Goal: Task Accomplishment & Management: Use online tool/utility

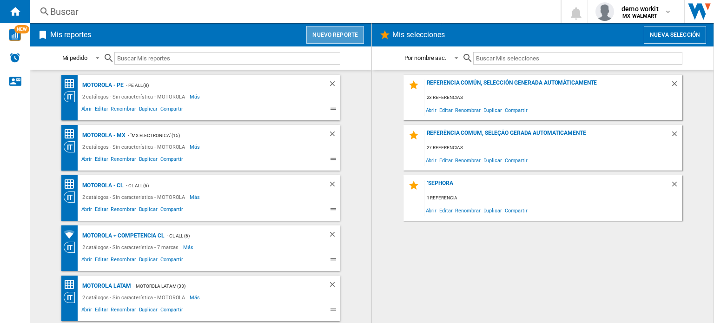
click at [344, 34] on button "Nuevo reporte" at bounding box center [335, 35] width 58 height 18
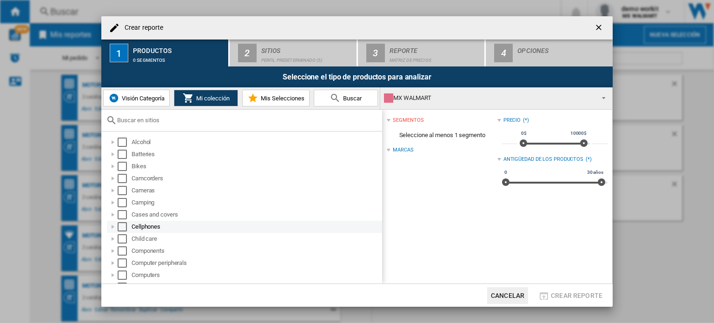
click at [116, 226] on div at bounding box center [112, 226] width 9 height 9
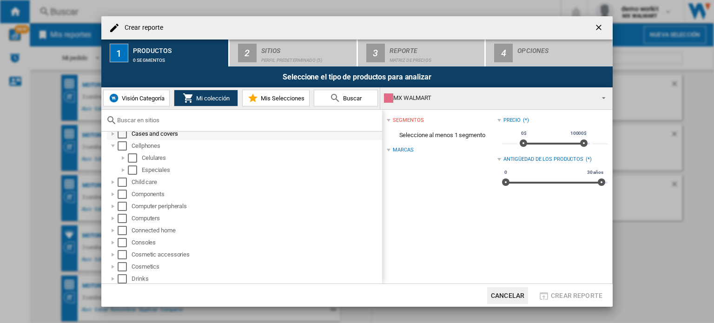
scroll to position [80, 0]
click at [130, 158] on div "Select" at bounding box center [132, 158] width 9 height 9
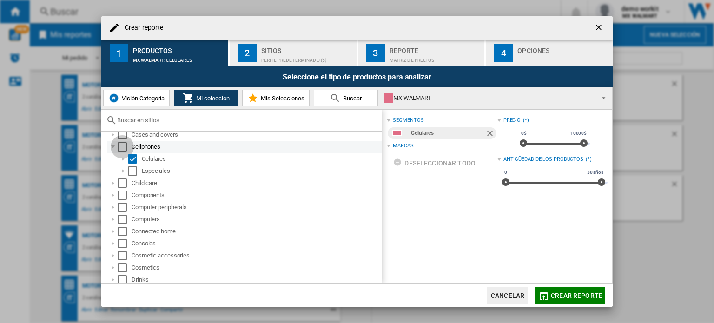
click at [122, 146] on div "Select" at bounding box center [122, 146] width 9 height 9
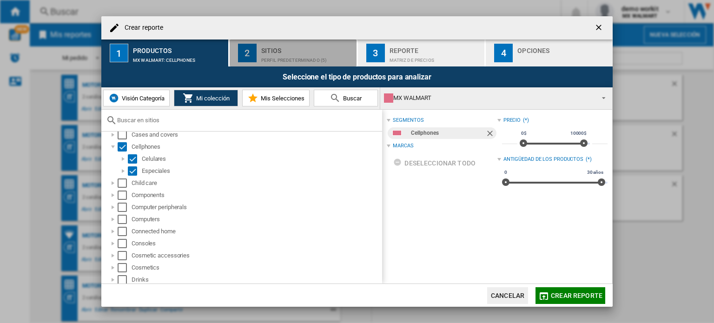
click at [287, 57] on div "Perfil predeterminado (5)" at bounding box center [307, 58] width 92 height 10
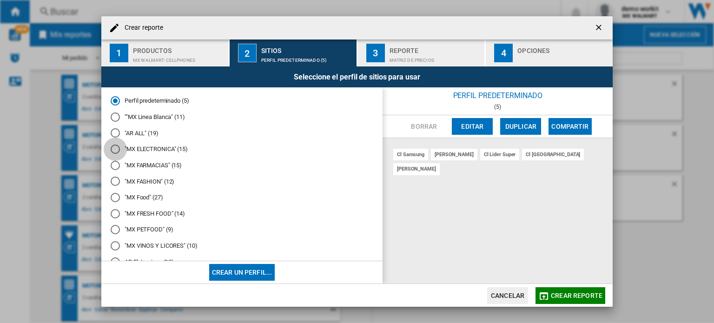
click at [115, 150] on div at bounding box center [115, 148] width 9 height 9
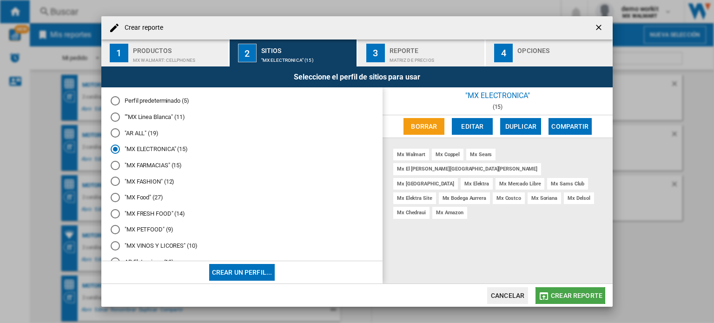
click at [557, 288] on button "Crear reporte" at bounding box center [570, 295] width 70 height 17
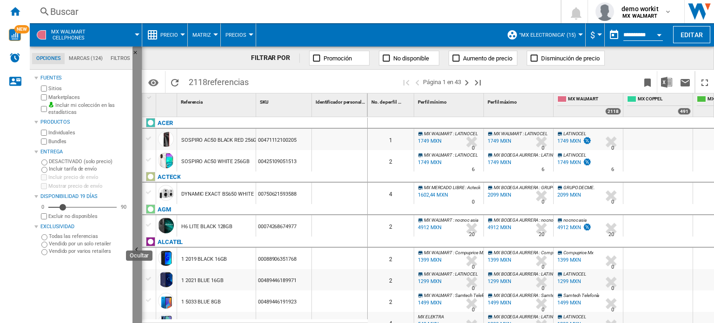
click at [136, 242] on button "Ocultar" at bounding box center [136, 249] width 9 height 407
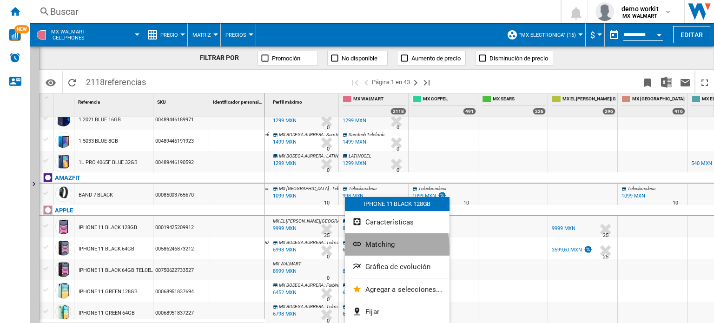
click at [377, 249] on button "Matching" at bounding box center [397, 244] width 105 height 22
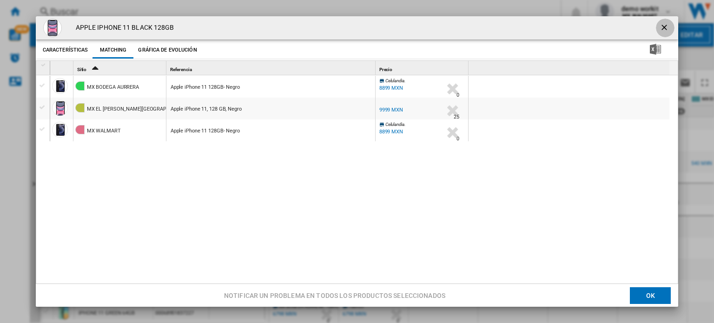
click at [659, 26] on ng-md-icon "getI18NText('BUTTONS.CLOSE_DIALOG')" at bounding box center [664, 28] width 11 height 11
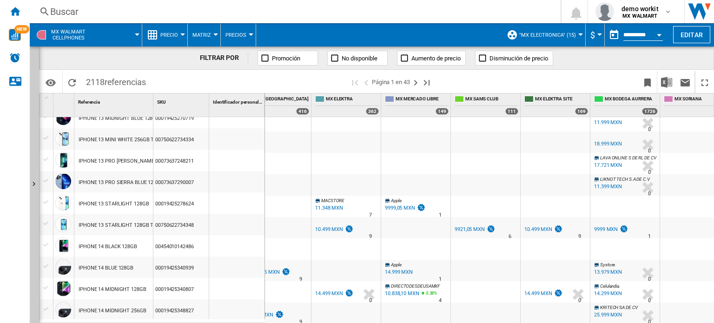
click at [179, 32] on button "Precio" at bounding box center [171, 34] width 22 height 23
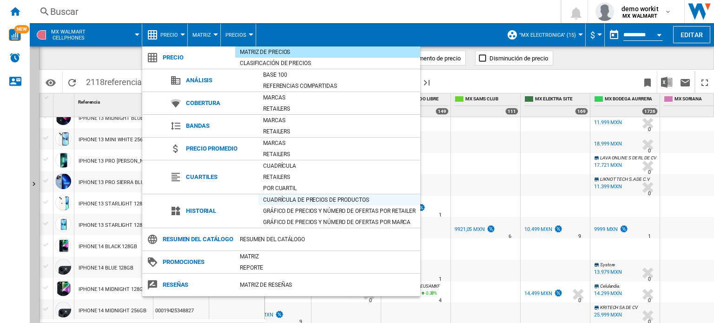
click at [269, 199] on div "Cuadrícula de precios de productos" at bounding box center [339, 199] width 162 height 9
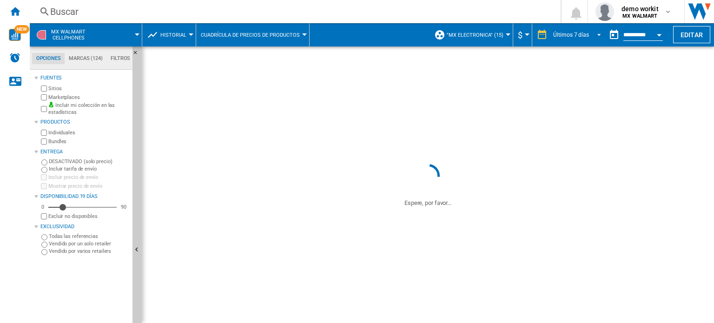
click at [596, 34] on span "REPORTS.WIZARD.STEPS.REPORT.STEPS.REPORT_OPTIONS.PERIOD: Últimos 7 días" at bounding box center [595, 34] width 11 height 8
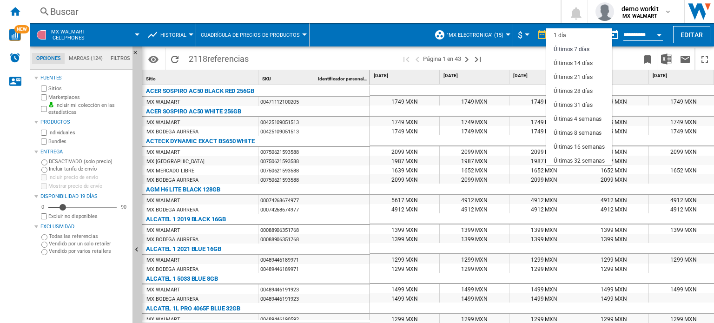
click at [529, 58] on md-backdrop at bounding box center [357, 161] width 714 height 323
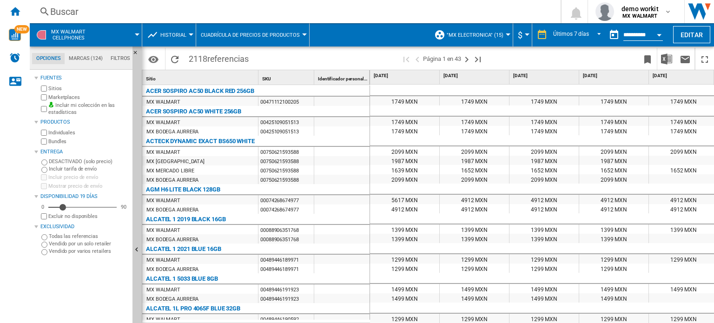
click at [286, 39] on button "Cuadrícula de precios de productos" at bounding box center [253, 34] width 104 height 23
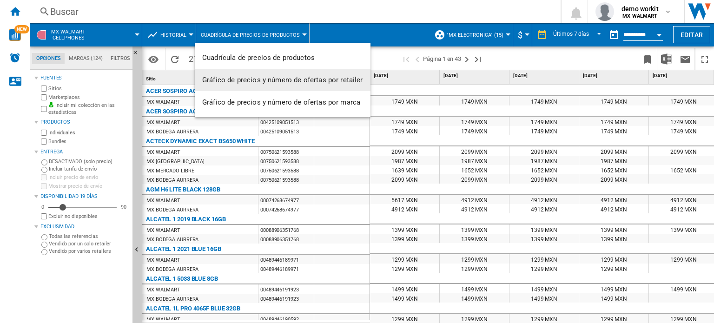
click at [286, 79] on span "Gráfico de precios y número de ofertas por retailer" at bounding box center [282, 80] width 161 height 8
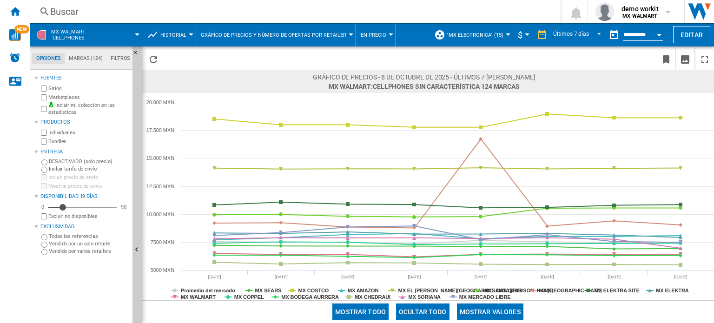
click at [181, 33] on span "Historial" at bounding box center [173, 35] width 26 height 6
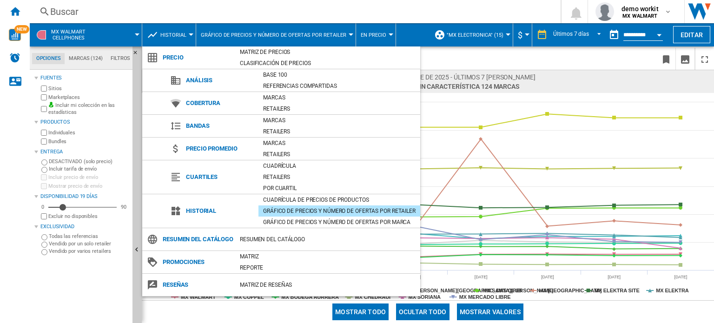
click at [181, 33] on md-backdrop at bounding box center [357, 161] width 714 height 323
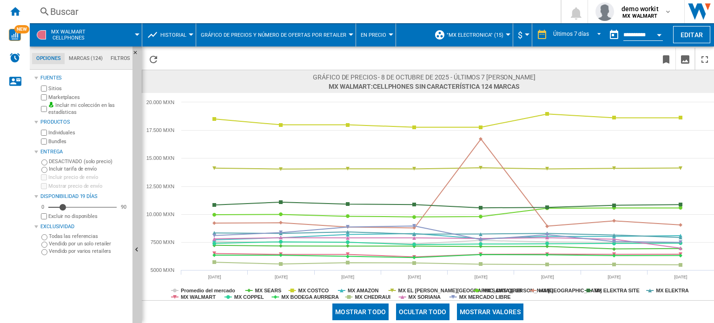
click at [181, 33] on span "Historial" at bounding box center [173, 35] width 26 height 6
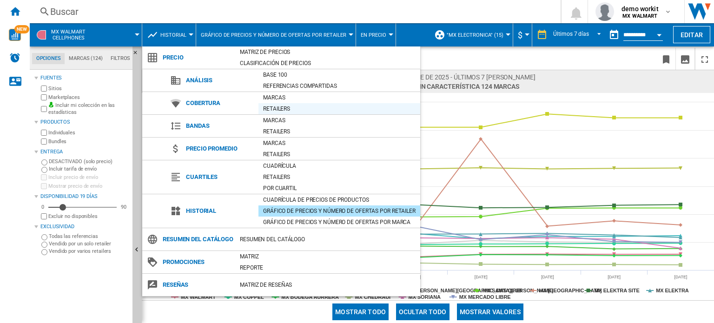
click at [275, 105] on div "Retailers" at bounding box center [339, 108] width 162 height 9
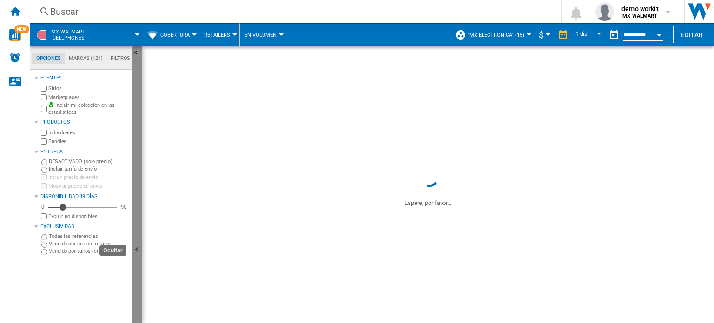
click at [140, 191] on button "Ocultar" at bounding box center [136, 249] width 9 height 407
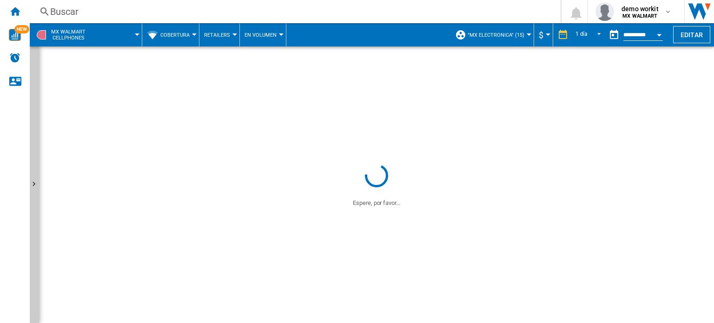
click at [186, 31] on button "Cobertura" at bounding box center [177, 34] width 34 height 23
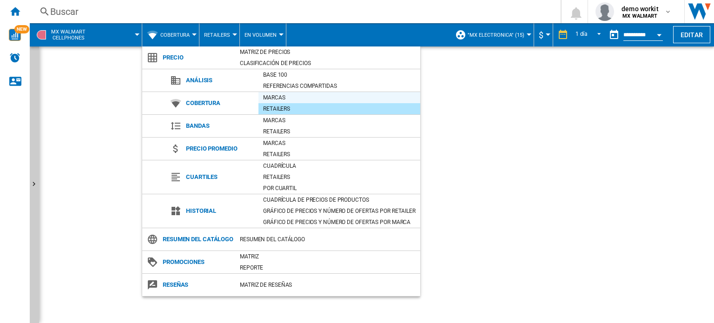
click at [280, 95] on div "Marcas" at bounding box center [339, 97] width 162 height 9
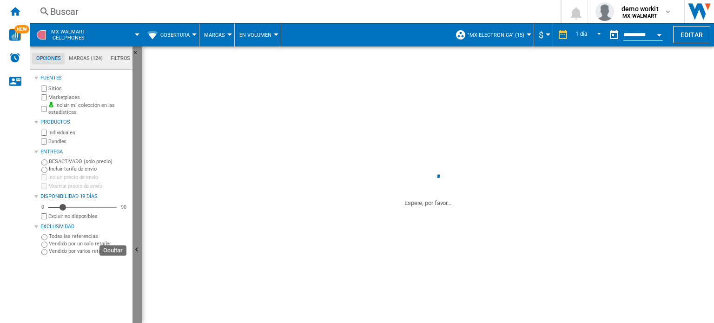
click at [139, 228] on button "Ocultar" at bounding box center [136, 249] width 9 height 407
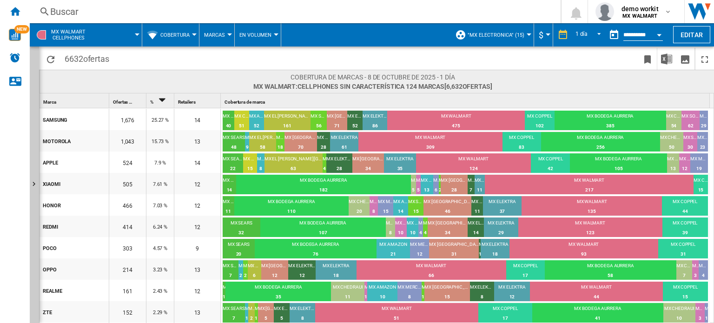
click at [215, 37] on span "Marcas" at bounding box center [214, 35] width 21 height 6
click at [214, 79] on span "Retailers" at bounding box center [221, 80] width 28 height 8
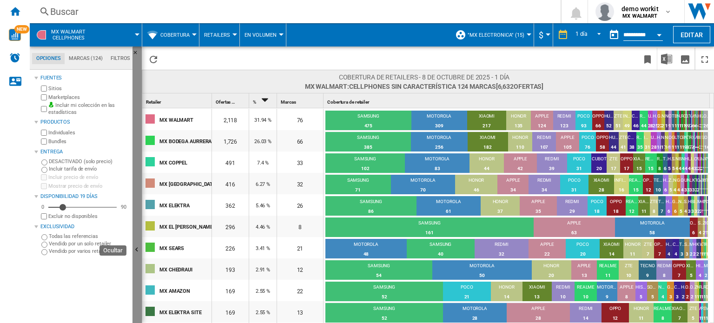
click at [138, 179] on button "Ocultar" at bounding box center [136, 249] width 9 height 407
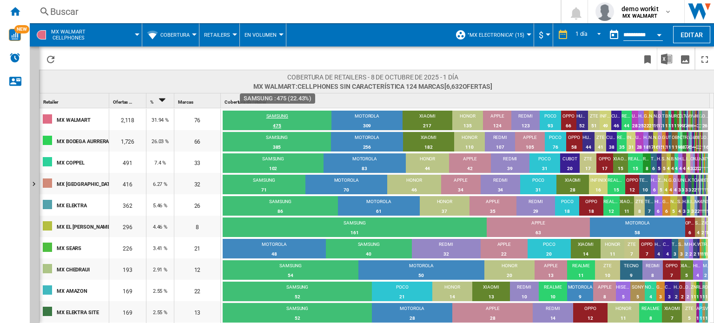
click at [288, 119] on div "SAMSUNG" at bounding box center [277, 117] width 109 height 8
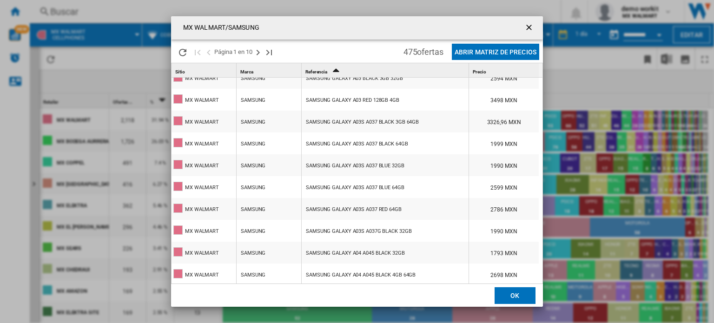
scroll to position [470, 0]
click at [526, 29] on ng-md-icon "getI18NText('BUTTONS.CLOSE_DIALOG')" at bounding box center [529, 28] width 11 height 11
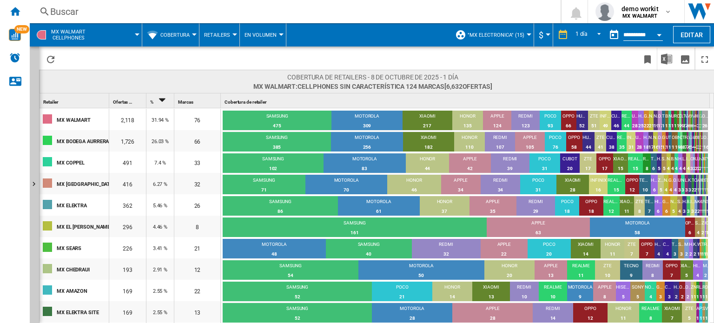
click at [192, 37] on button "Cobertura" at bounding box center [177, 34] width 34 height 23
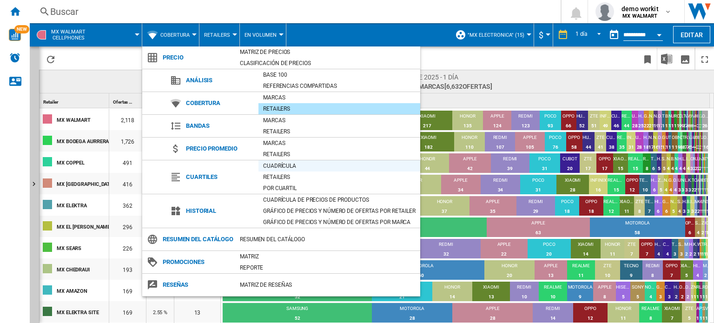
click at [285, 162] on div "Cuadrícula" at bounding box center [339, 165] width 162 height 9
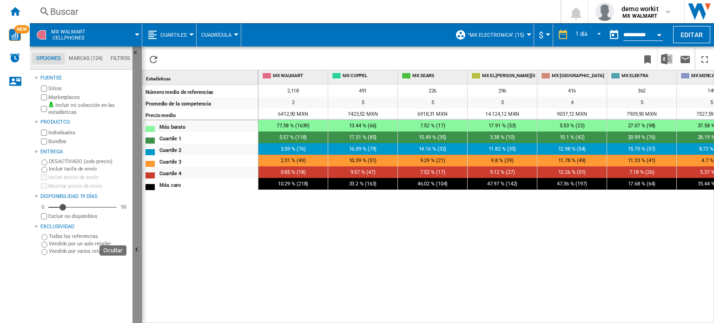
click at [136, 184] on button "Ocultar" at bounding box center [136, 249] width 9 height 407
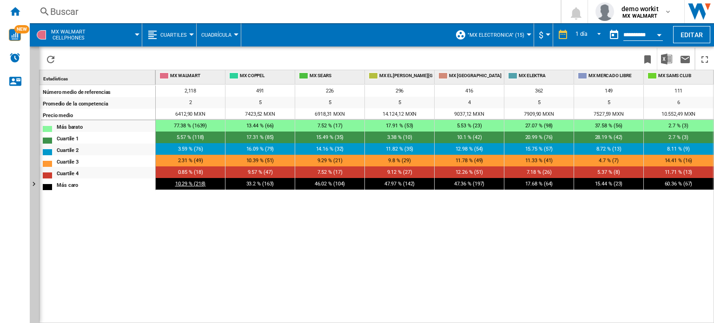
click at [186, 185] on span "10.29 % (218)" at bounding box center [190, 184] width 31 height 6
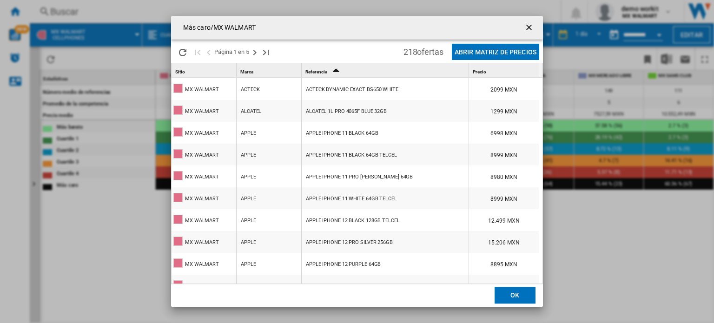
scroll to position [98, 0]
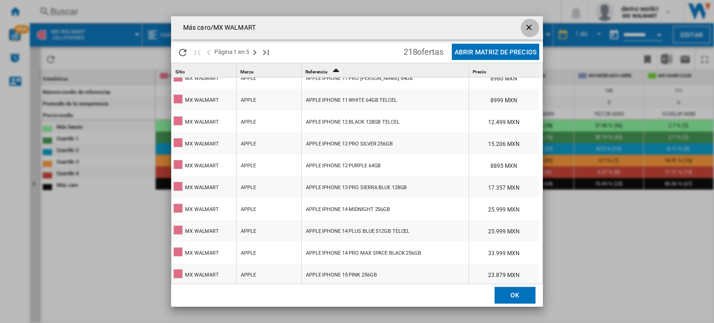
click at [530, 26] on ng-md-icon "getI18NText('BUTTONS.CLOSE_DIALOG')" at bounding box center [529, 28] width 11 height 11
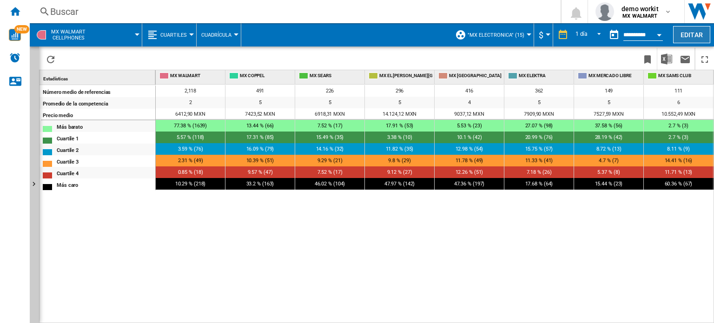
click at [684, 36] on button "Editar" at bounding box center [691, 34] width 37 height 17
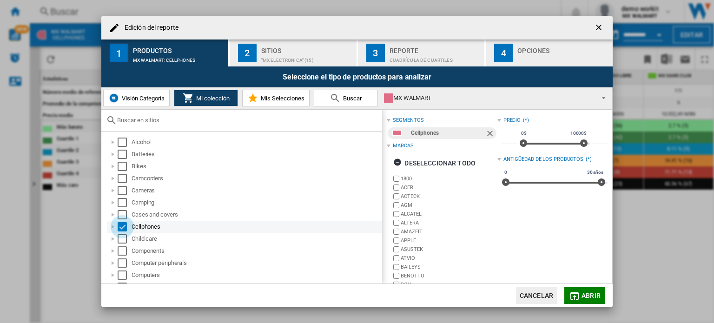
click at [122, 226] on div "Select" at bounding box center [122, 226] width 9 height 9
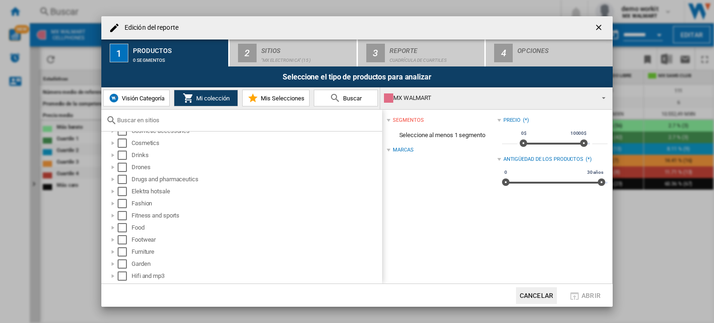
scroll to position [182, 0]
click at [113, 203] on div "Edición del ..." at bounding box center [112, 201] width 9 height 9
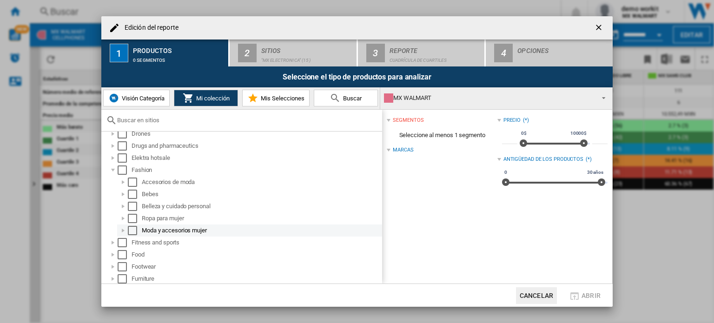
scroll to position [216, 0]
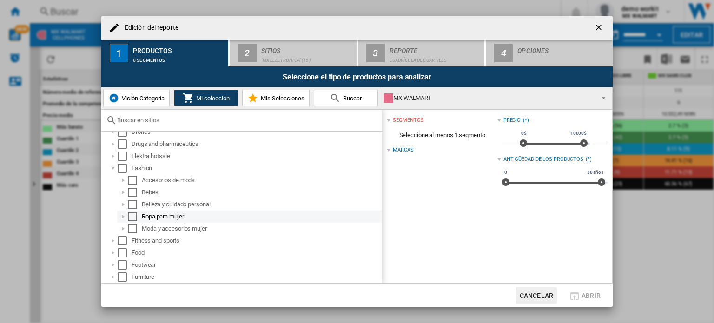
click at [143, 220] on div "Ropa para mujer" at bounding box center [261, 216] width 239 height 9
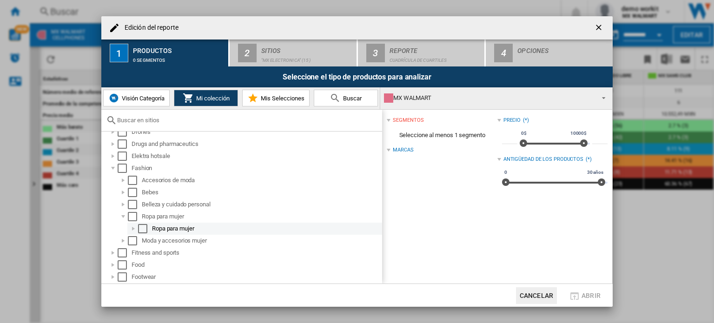
click at [133, 226] on div "Edición del ..." at bounding box center [133, 228] width 9 height 9
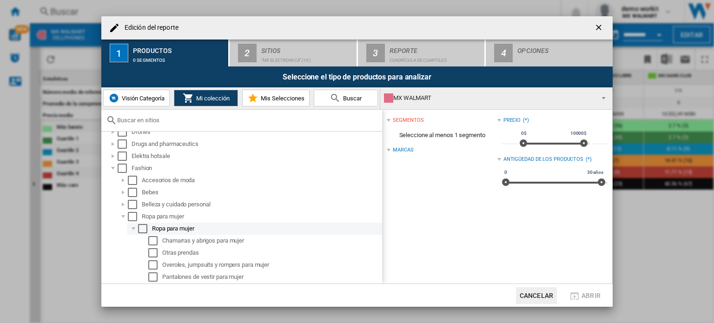
click at [144, 229] on div "Select" at bounding box center [142, 228] width 9 height 9
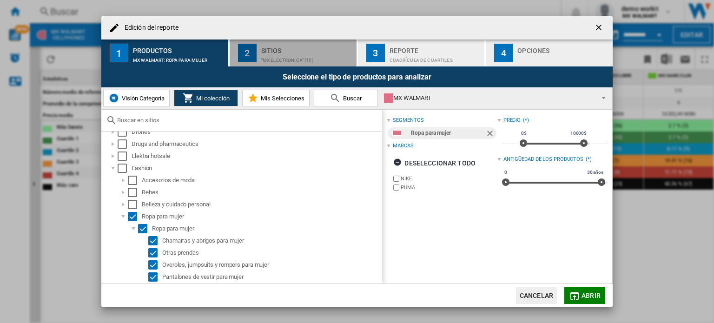
click at [309, 52] on div "Sitios" at bounding box center [307, 48] width 92 height 10
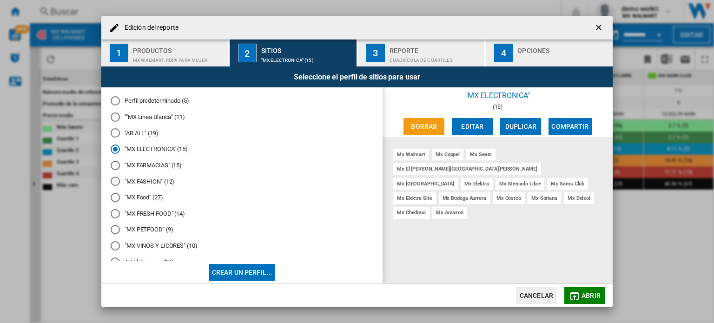
click at [151, 180] on md-radio-button ""MX FASHION" (12)" at bounding box center [242, 181] width 262 height 9
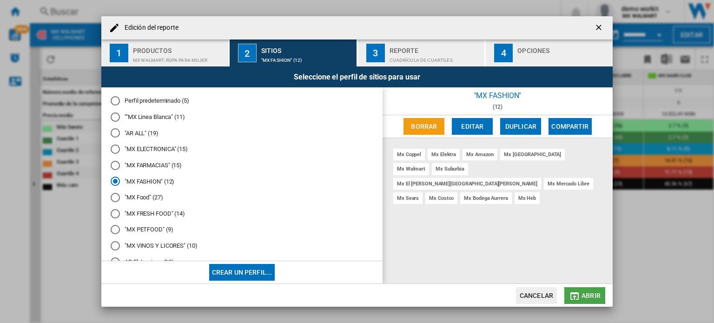
click at [577, 296] on md-icon "Edición del ..." at bounding box center [574, 295] width 11 height 11
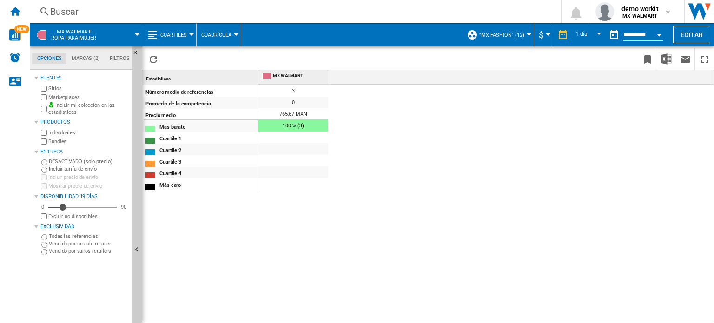
click at [169, 35] on span "Cuartiles" at bounding box center [173, 35] width 26 height 6
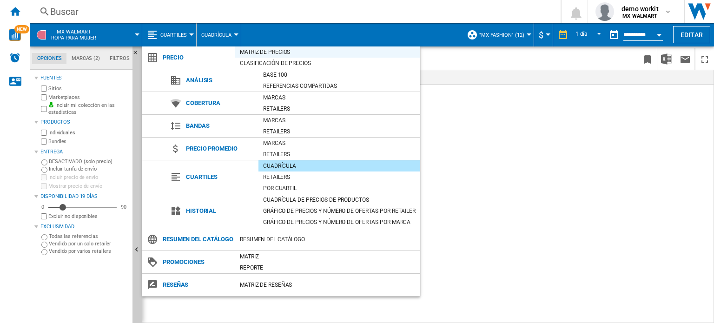
click at [253, 55] on div "Matriz de precios" at bounding box center [327, 51] width 185 height 9
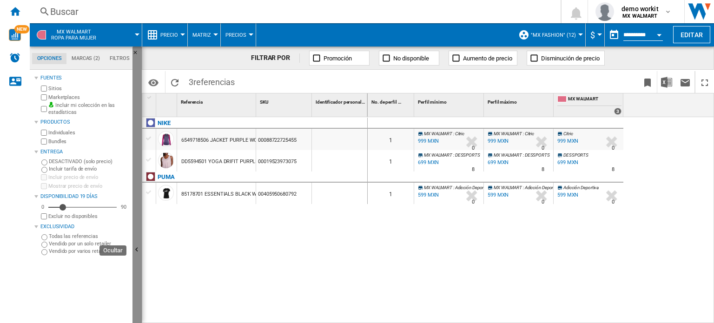
click at [139, 167] on button "Ocultar" at bounding box center [136, 249] width 9 height 407
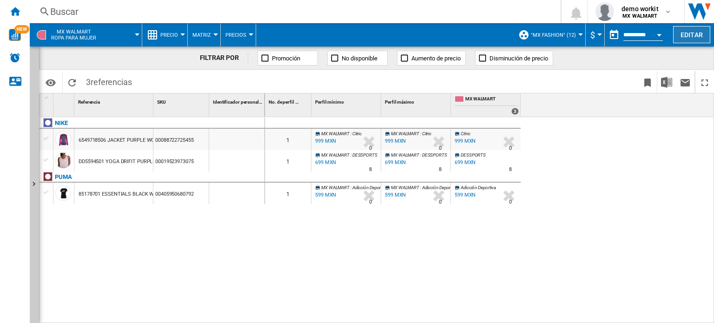
click at [685, 32] on button "Editar" at bounding box center [691, 34] width 37 height 17
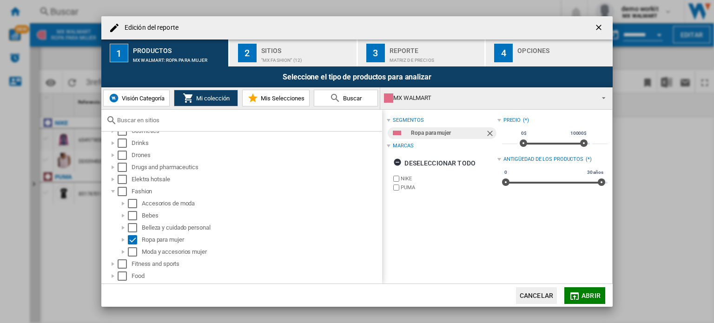
scroll to position [193, 0]
click at [119, 194] on div "Select" at bounding box center [122, 190] width 9 height 9
click at [580, 289] on button "Abrir" at bounding box center [584, 295] width 41 height 17
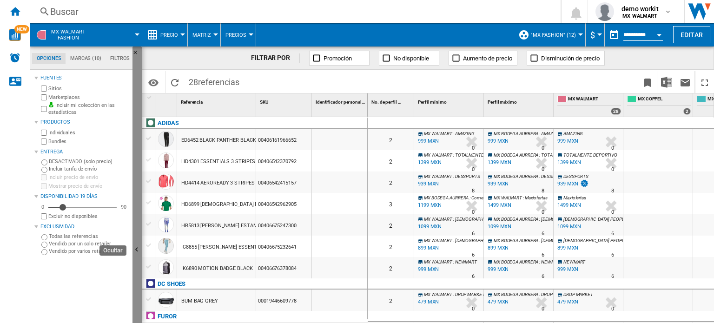
click at [140, 229] on button "Ocultar" at bounding box center [136, 249] width 9 height 407
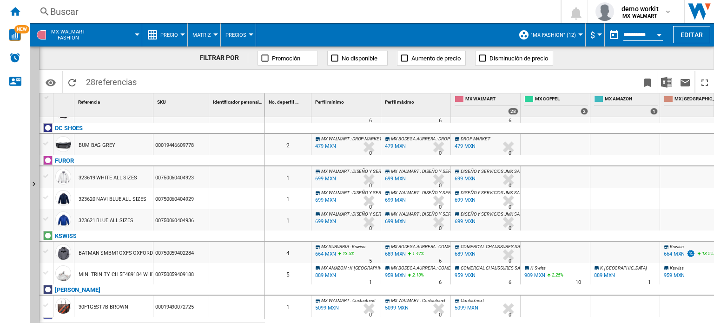
scroll to position [171, 0]
